Goal: Information Seeking & Learning: Learn about a topic

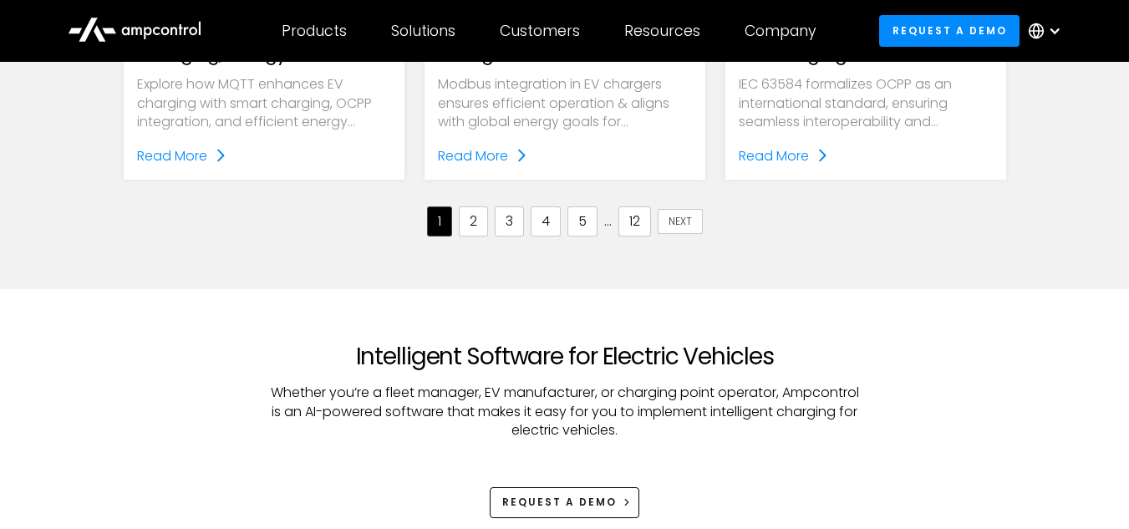
scroll to position [2133, 0]
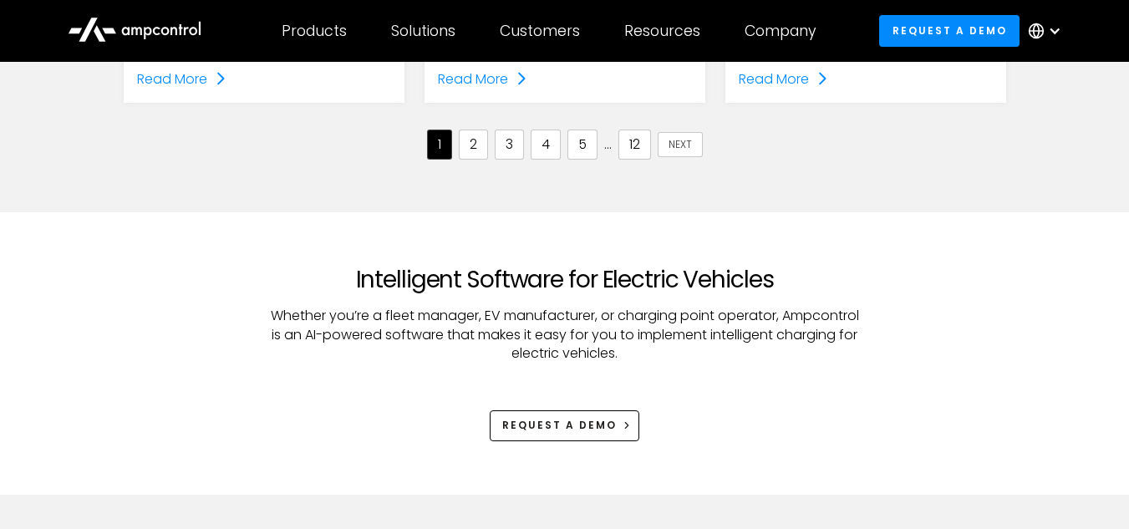
click at [478, 153] on link "2" at bounding box center [473, 145] width 29 height 30
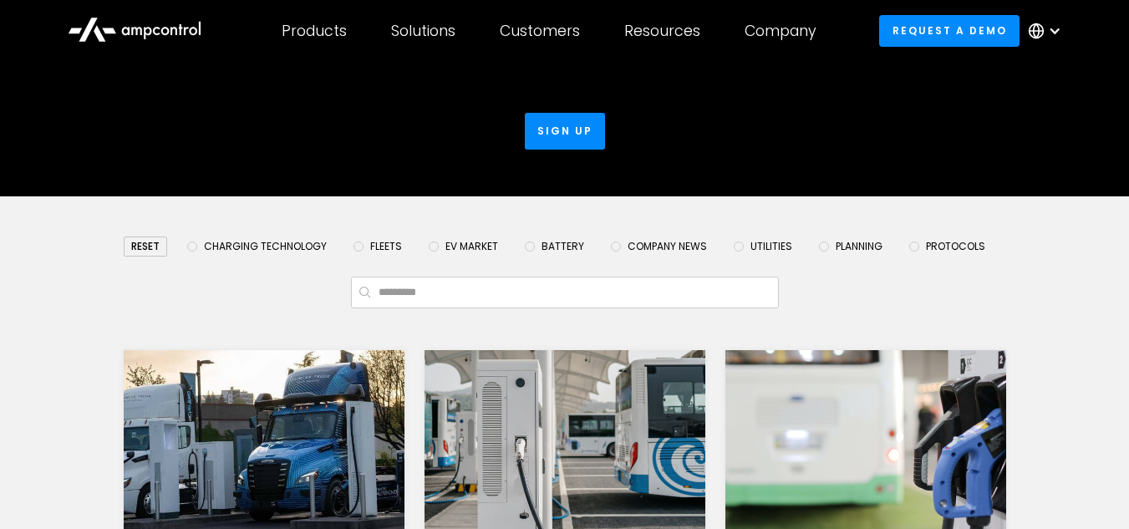
scroll to position [193, 0]
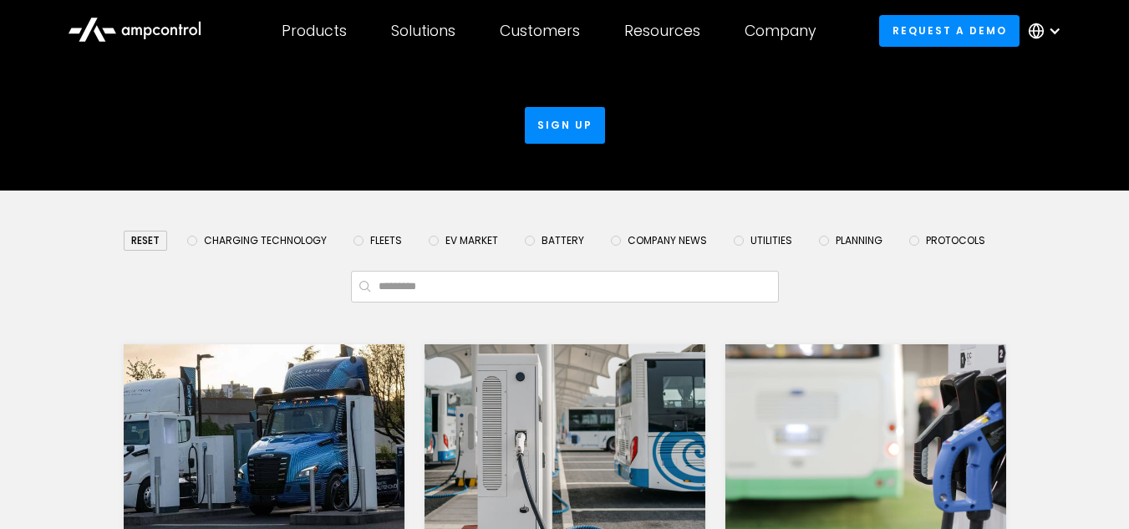
click at [294, 237] on span "Charging Technology" at bounding box center [265, 240] width 123 height 13
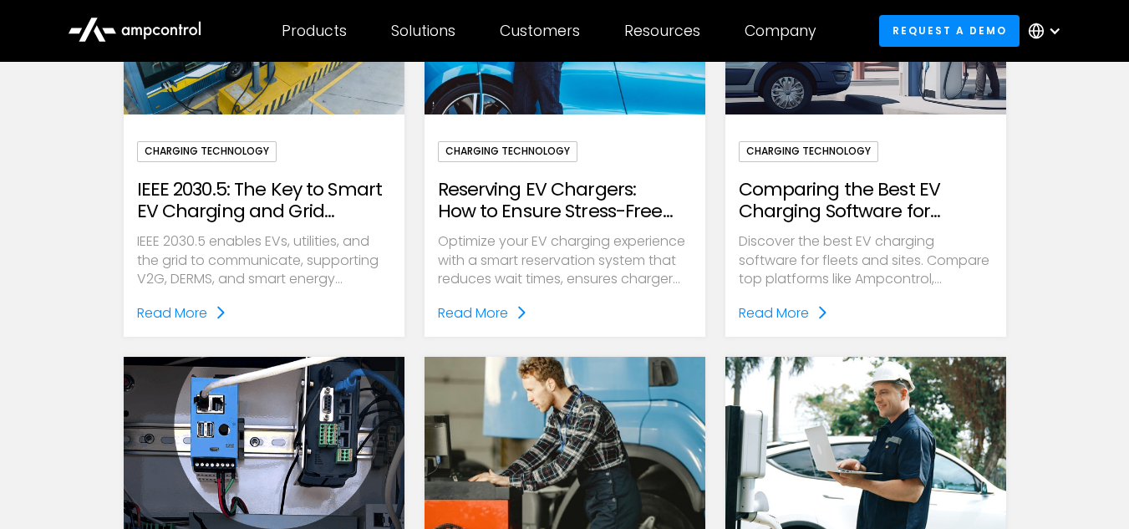
scroll to position [1043, 0]
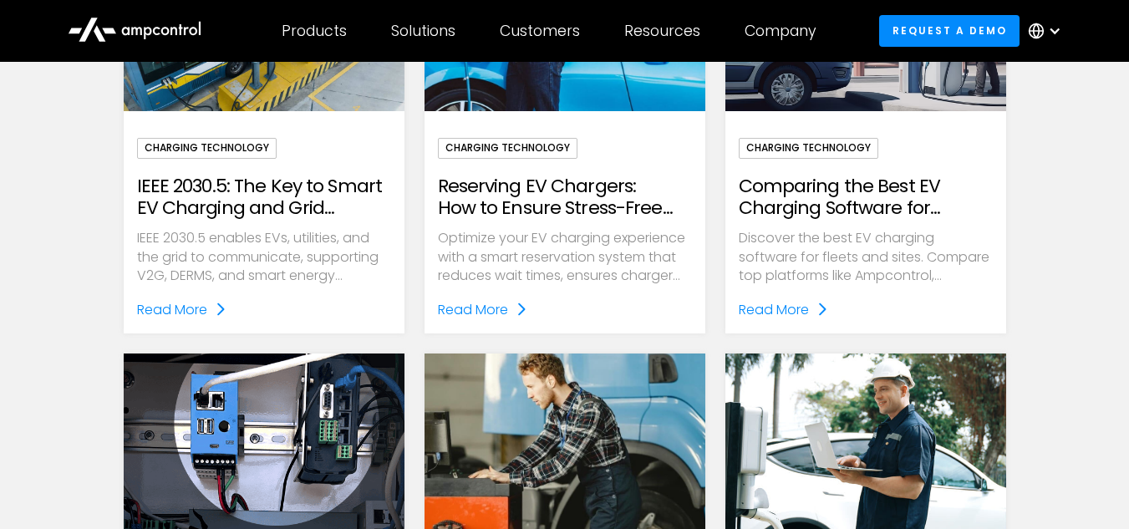
drag, startPoint x: 587, startPoint y: 213, endPoint x: 553, endPoint y: 191, distance: 39.9
drag, startPoint x: 553, startPoint y: 191, endPoint x: 482, endPoint y: 301, distance: 130.5
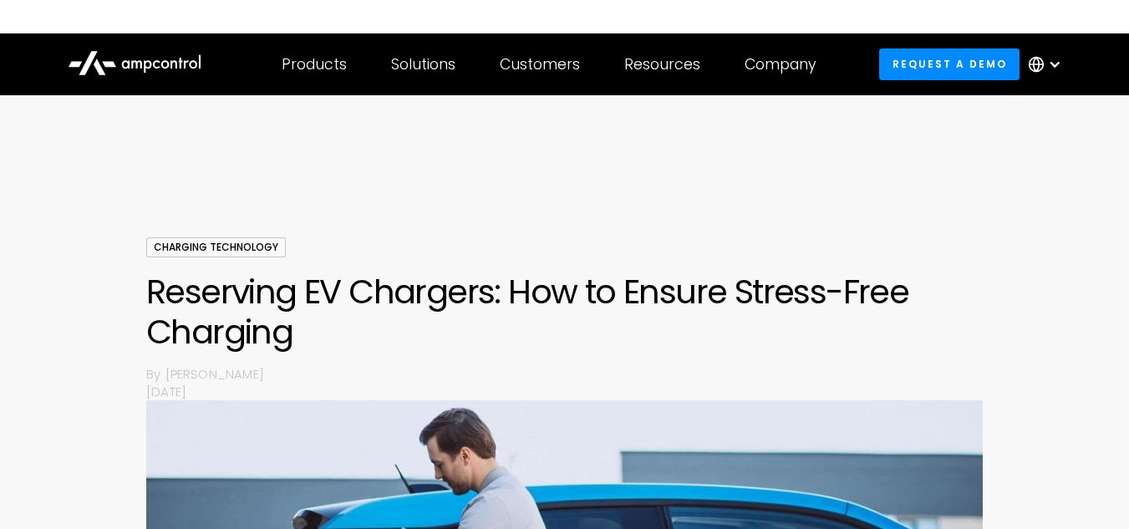
click at [339, 312] on h1 "Reserving EV Chargers: How to Ensure Stress-Free Charging" at bounding box center [564, 312] width 837 height 80
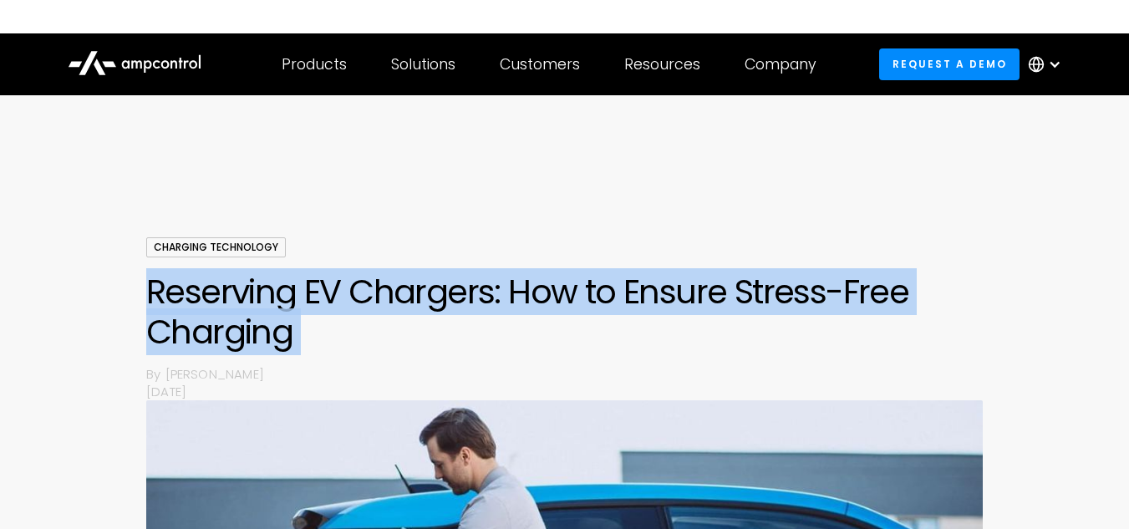
click at [339, 312] on h1 "Reserving EV Chargers: How to Ensure Stress-Free Charging" at bounding box center [564, 312] width 837 height 80
copy h1 "Reserving EV Chargers: How to Ensure Stress-Free Charging"
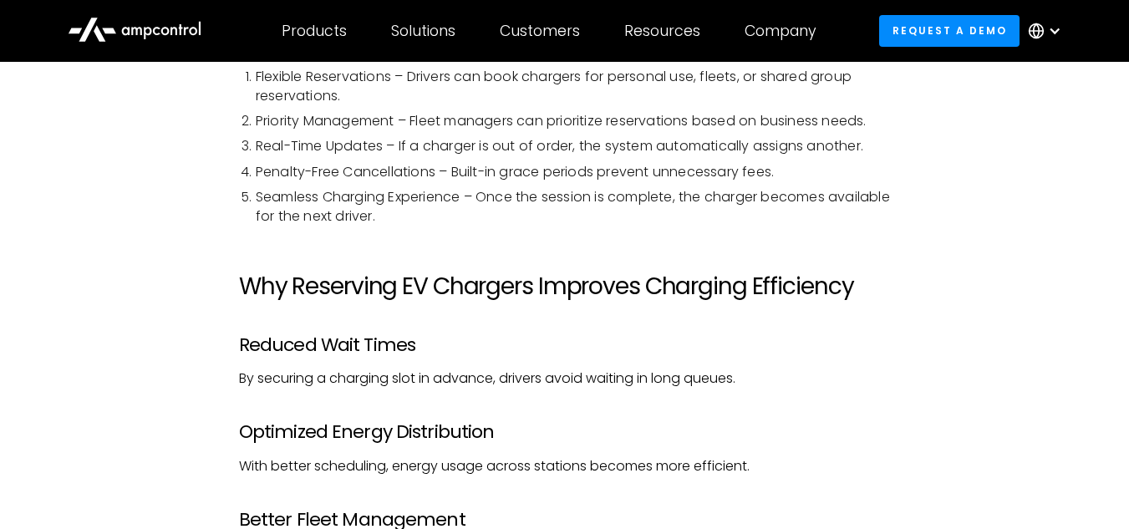
scroll to position [2171, 0]
